Goal: Information Seeking & Learning: Learn about a topic

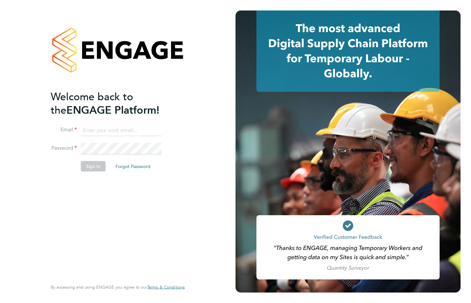
click at [118, 128] on input at bounding box center [121, 130] width 81 height 12
type input "[PERSON_NAME][EMAIL_ADDRESS][DOMAIN_NAME]"
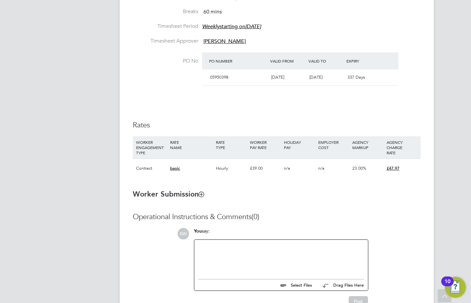
scroll to position [391, 0]
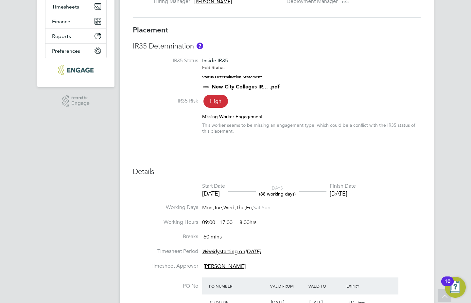
click at [228, 87] on link "New City Colleges IR... .pdf" at bounding box center [246, 86] width 68 height 6
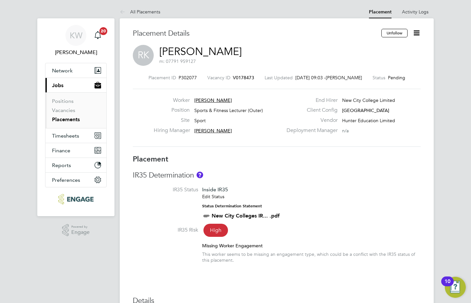
drag, startPoint x: 258, startPoint y: 78, endPoint x: 234, endPoint y: 79, distance: 23.9
click at [234, 79] on div "Placement ID P302077 Vacancy ID V0178473 Last Updated [DATE] 09:03 - [PERSON_NA…" at bounding box center [277, 78] width 288 height 6
click at [253, 76] on span "V0178473" at bounding box center [243, 78] width 21 height 6
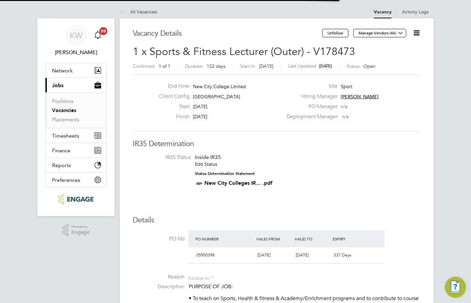
scroll to position [11, 62]
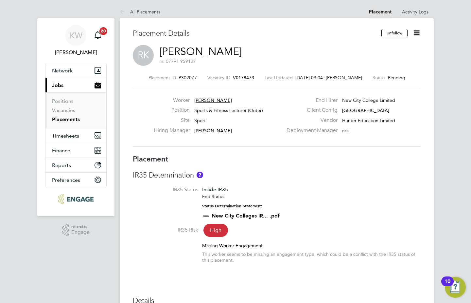
drag, startPoint x: 233, startPoint y: 77, endPoint x: 253, endPoint y: 77, distance: 19.6
click at [253, 77] on div "Vacancy ID V0178473" at bounding box center [230, 78] width 47 height 6
drag, startPoint x: 230, startPoint y: 79, endPoint x: 263, endPoint y: 102, distance: 40.5
click at [263, 102] on div "Placement ID P302077 Vacancy ID V0178473 Last Updated [DATE] 09:04 - [PERSON_NA…" at bounding box center [277, 111] width 288 height 88
drag, startPoint x: 150, startPoint y: 75, endPoint x: 231, endPoint y: 82, distance: 81.1
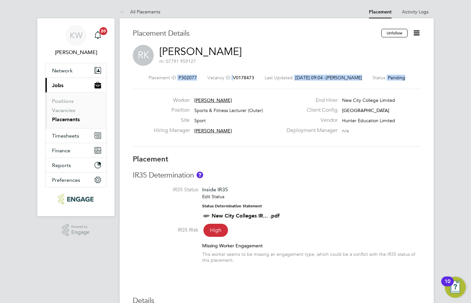
click at [231, 82] on div "Placement ID P302077 Vacancy ID V0178473 Last Updated [DATE] 09:04 - [PERSON_NA…" at bounding box center [277, 111] width 288 height 88
click at [242, 84] on div "Placement ID P302077 Vacancy ID V0178473 Last Updated [DATE] 09:04 - [PERSON_NA…" at bounding box center [277, 111] width 288 height 88
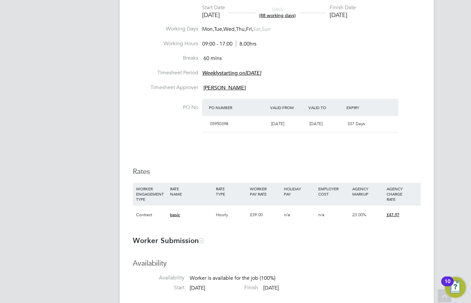
scroll to position [327, 0]
